Goal: Navigation & Orientation: Find specific page/section

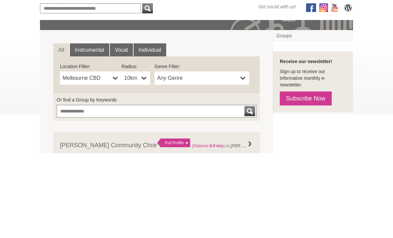
scroll to position [107, 0]
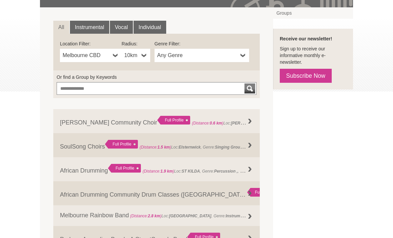
click at [145, 56] on b at bounding box center [144, 55] width 5 height 13
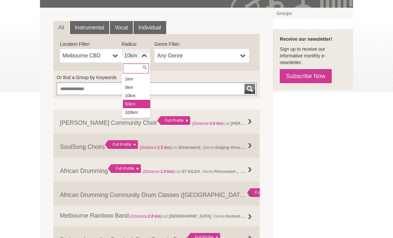
click at [131, 103] on li "50km" at bounding box center [136, 104] width 27 height 8
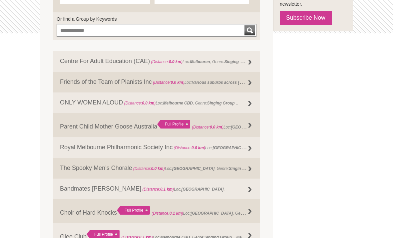
scroll to position [165, 0]
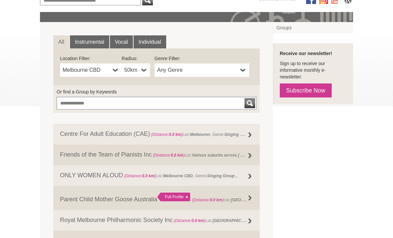
click at [181, 69] on span "Any Genre" at bounding box center [197, 70] width 81 height 8
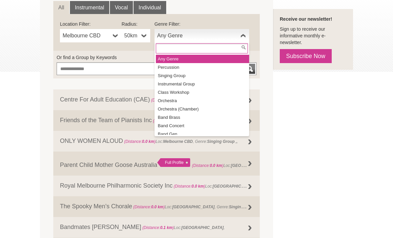
scroll to position [127, 0]
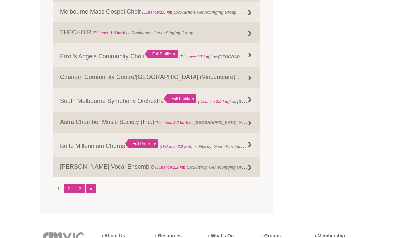
scroll to position [709, 0]
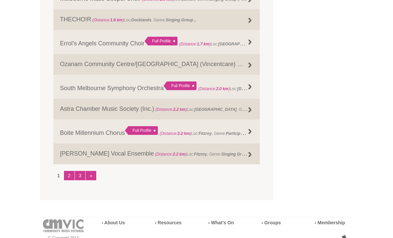
click at [71, 179] on link "2" at bounding box center [69, 175] width 11 height 9
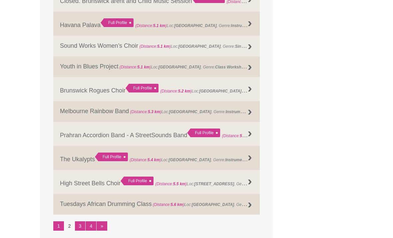
scroll to position [694, 0]
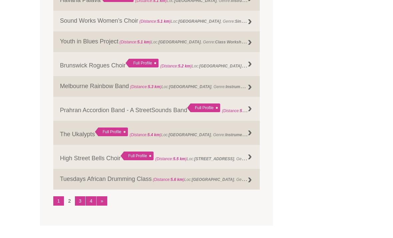
click at [80, 206] on link "3" at bounding box center [80, 200] width 11 height 9
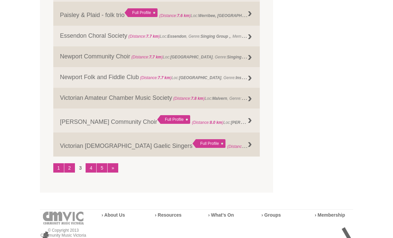
scroll to position [727, 0]
click at [92, 169] on link "4" at bounding box center [91, 167] width 11 height 9
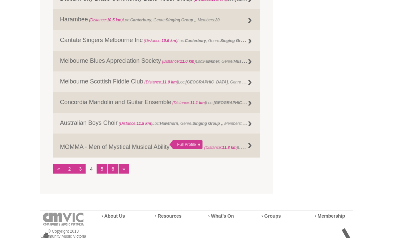
scroll to position [714, 0]
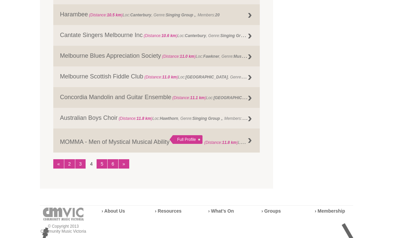
click at [102, 168] on link "5" at bounding box center [102, 163] width 11 height 9
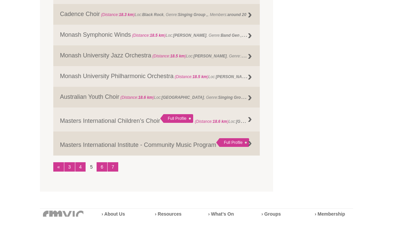
scroll to position [725, 0]
click at [100, 170] on link "6" at bounding box center [102, 166] width 11 height 9
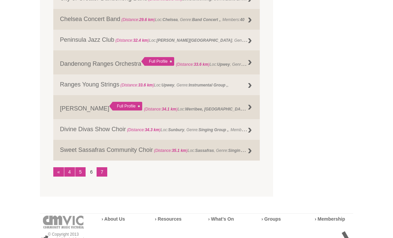
scroll to position [731, 0]
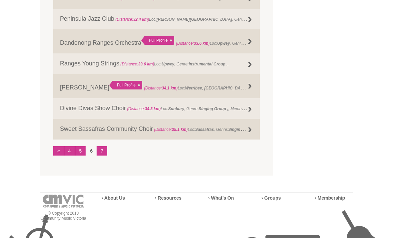
click at [103, 154] on link "7" at bounding box center [102, 150] width 11 height 9
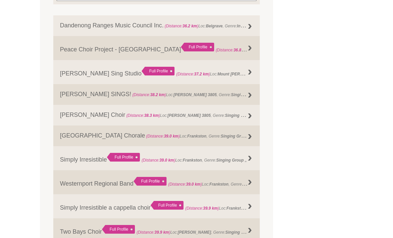
scroll to position [145, 0]
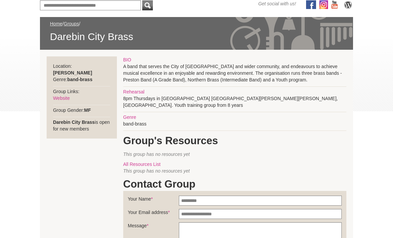
scroll to position [93, 0]
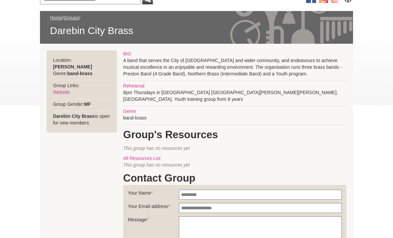
click at [62, 90] on link "Website" at bounding box center [61, 92] width 17 height 5
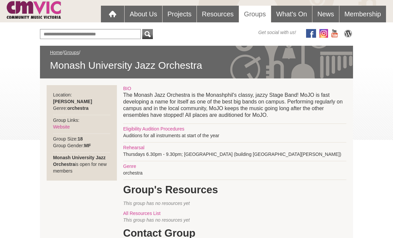
scroll to position [83, 0]
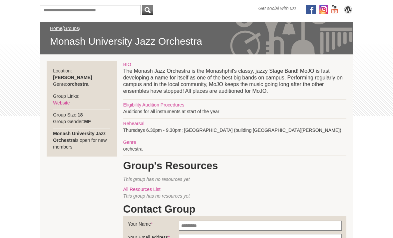
click at [62, 100] on link "Website" at bounding box center [61, 102] width 17 height 5
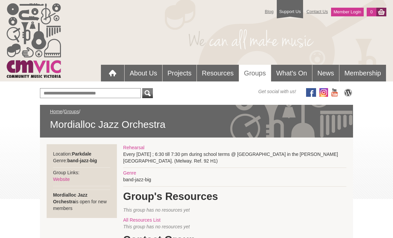
click at [60, 179] on link "Website" at bounding box center [61, 178] width 17 height 5
